Goal: Find contact information: Find contact information

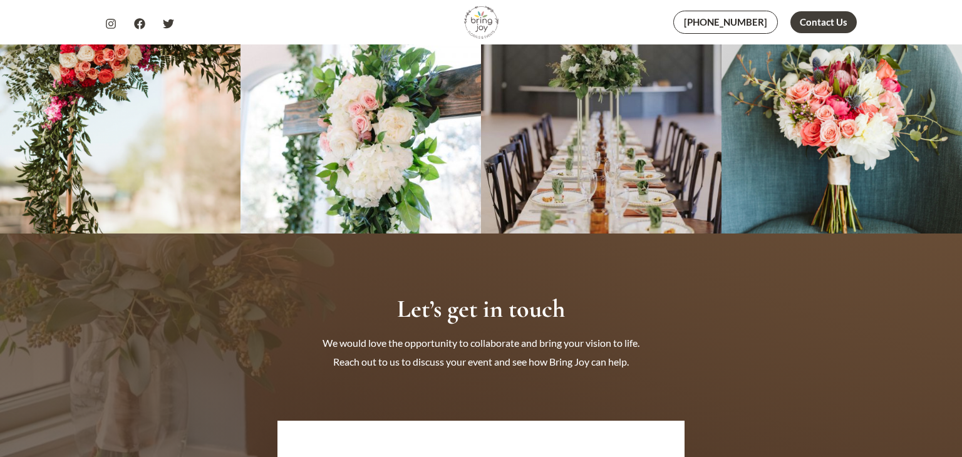
scroll to position [5999, 0]
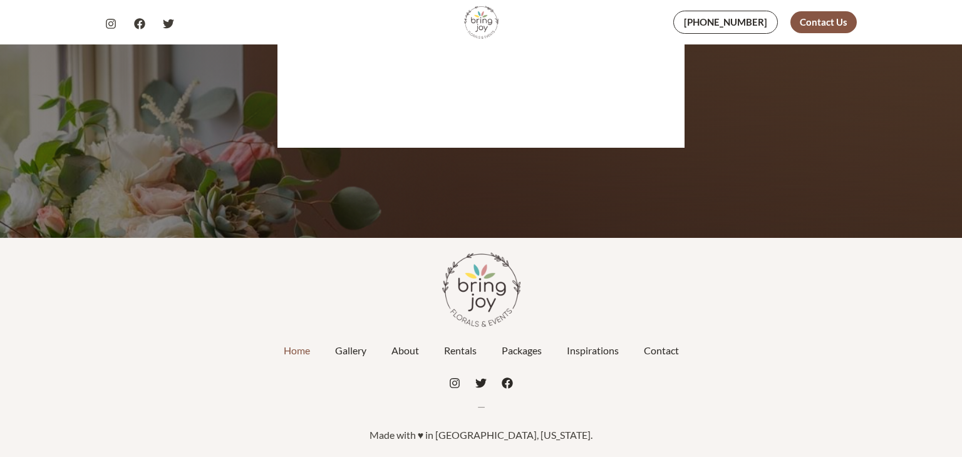
click at [838, 24] on div "Contact Us" at bounding box center [823, 22] width 66 height 22
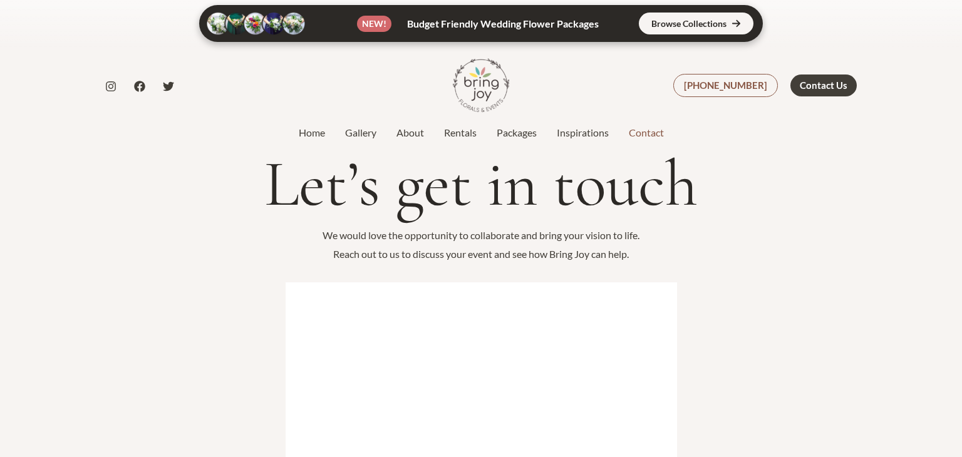
click at [735, 85] on div "[PHONE_NUMBER]" at bounding box center [725, 85] width 105 height 23
drag, startPoint x: 690, startPoint y: 80, endPoint x: 771, endPoint y: 86, distance: 81.6
click at [771, 86] on div "832-304-0076 832-304-0076" at bounding box center [725, 85] width 117 height 23
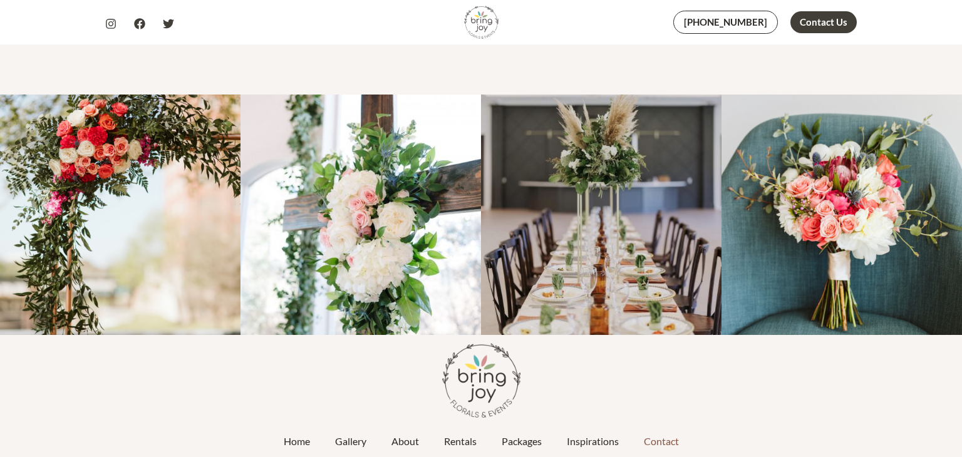
scroll to position [906, 0]
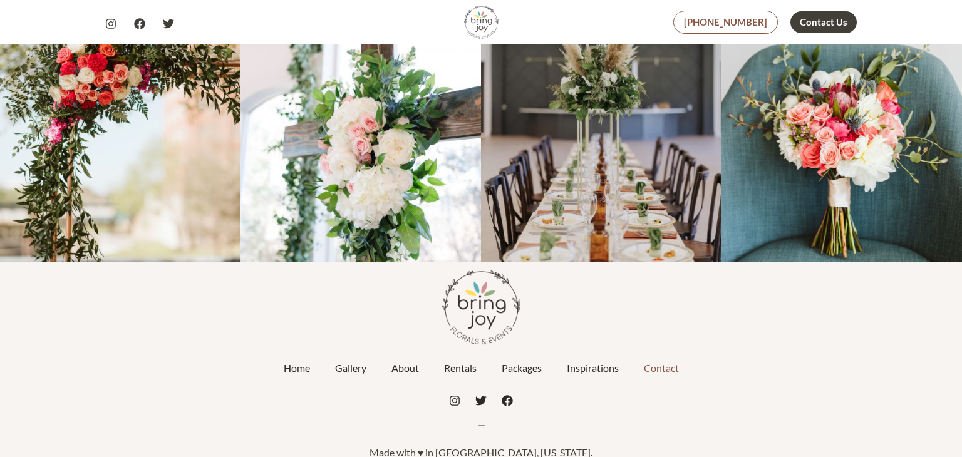
click at [755, 26] on div "[PHONE_NUMBER]" at bounding box center [725, 22] width 105 height 23
drag, startPoint x: 687, startPoint y: 6, endPoint x: 777, endPoint y: 28, distance: 92.3
click at [777, 28] on div "832-304-0076 832-304-0076 Contact Us Contact Us" at bounding box center [684, 22] width 346 height 44
copy div "[PHONE_NUMBER]"
click at [815, 26] on div "Contact Us" at bounding box center [823, 22] width 66 height 22
